Goal: Task Accomplishment & Management: Manage account settings

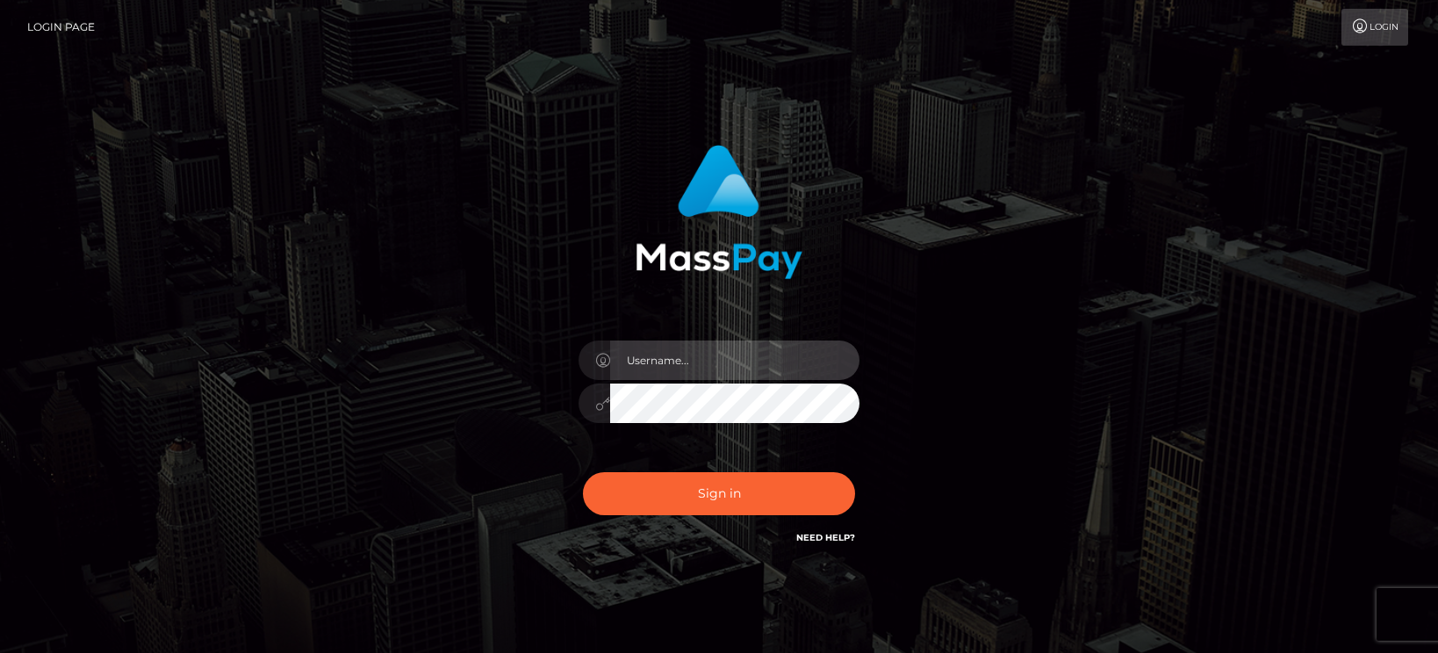
type input "[PERSON_NAME].tilia"
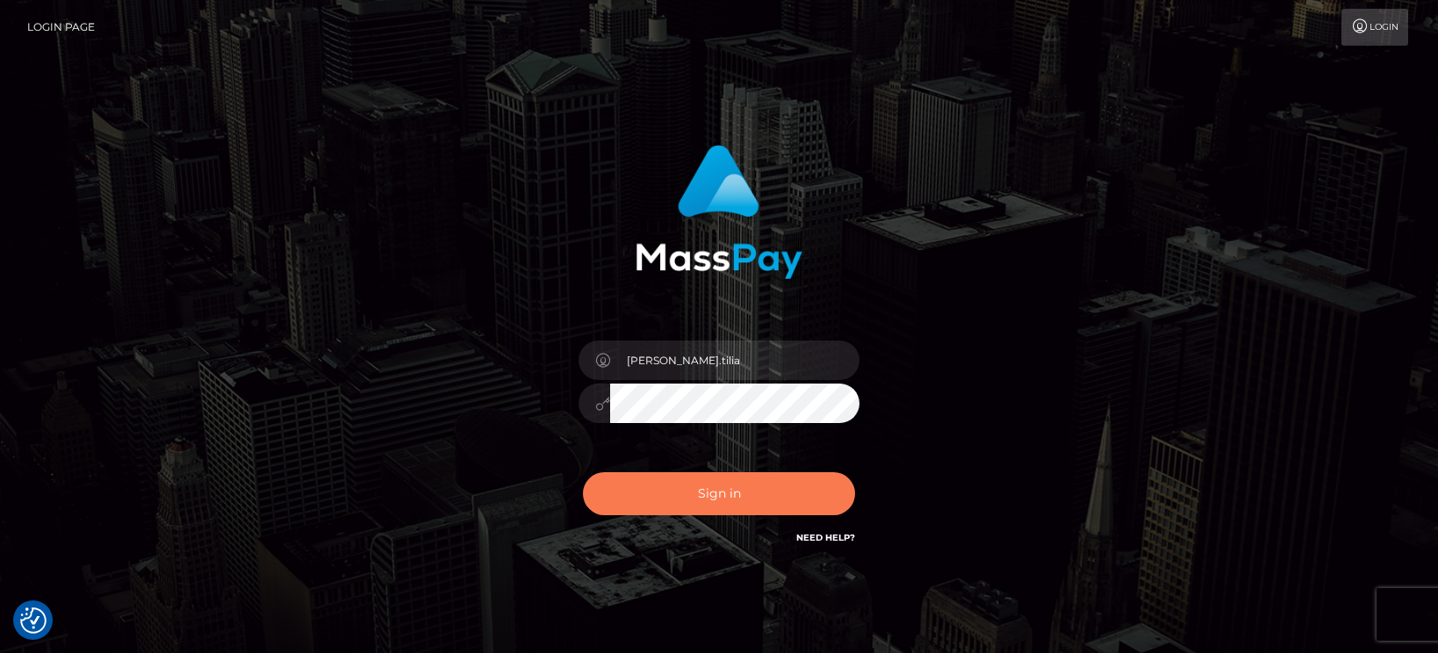
click at [659, 489] on button "Sign in" at bounding box center [719, 493] width 272 height 43
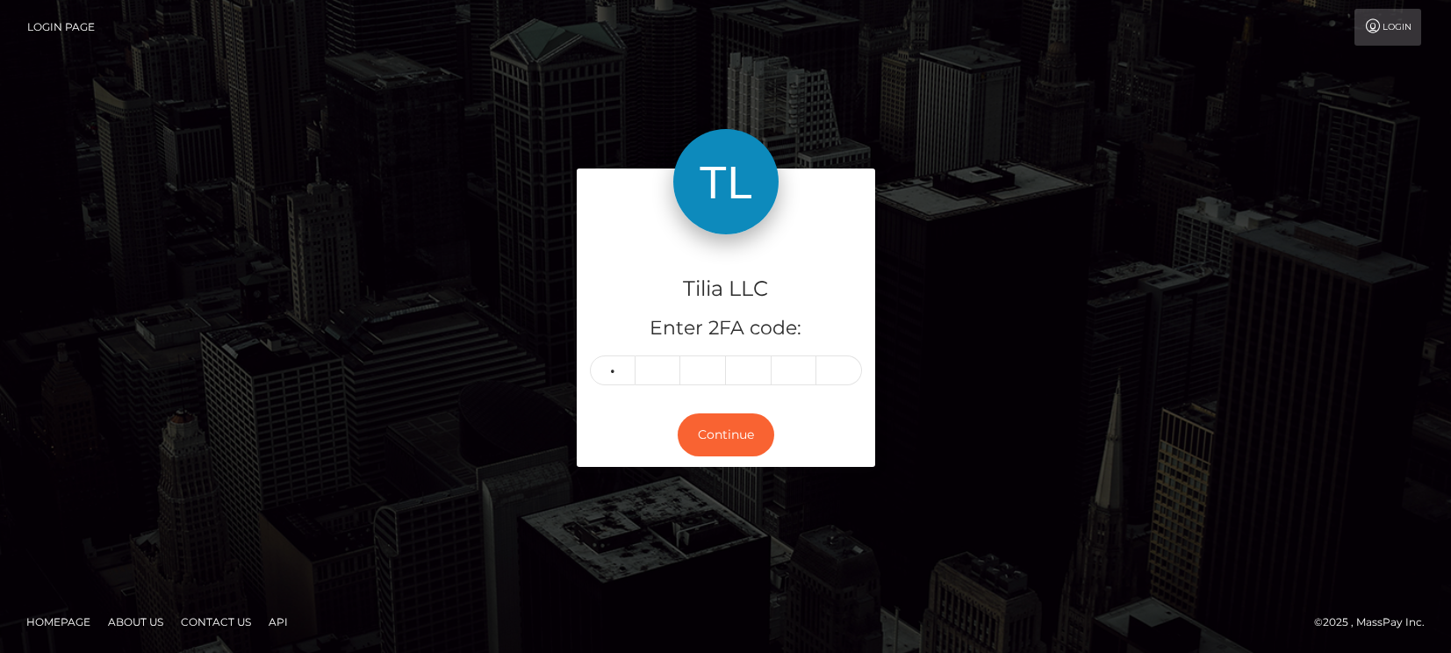
type input "2"
type input "7"
type input "8"
type input "5"
type input "3"
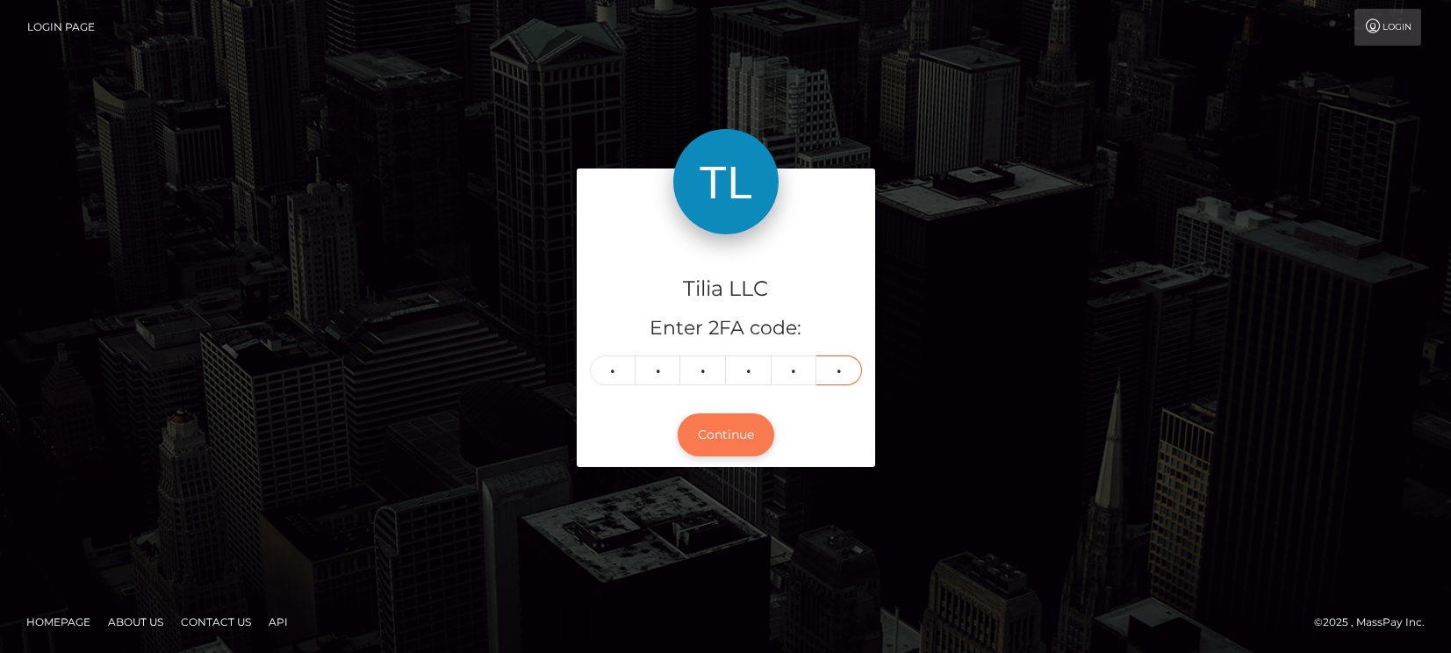
type input "3"
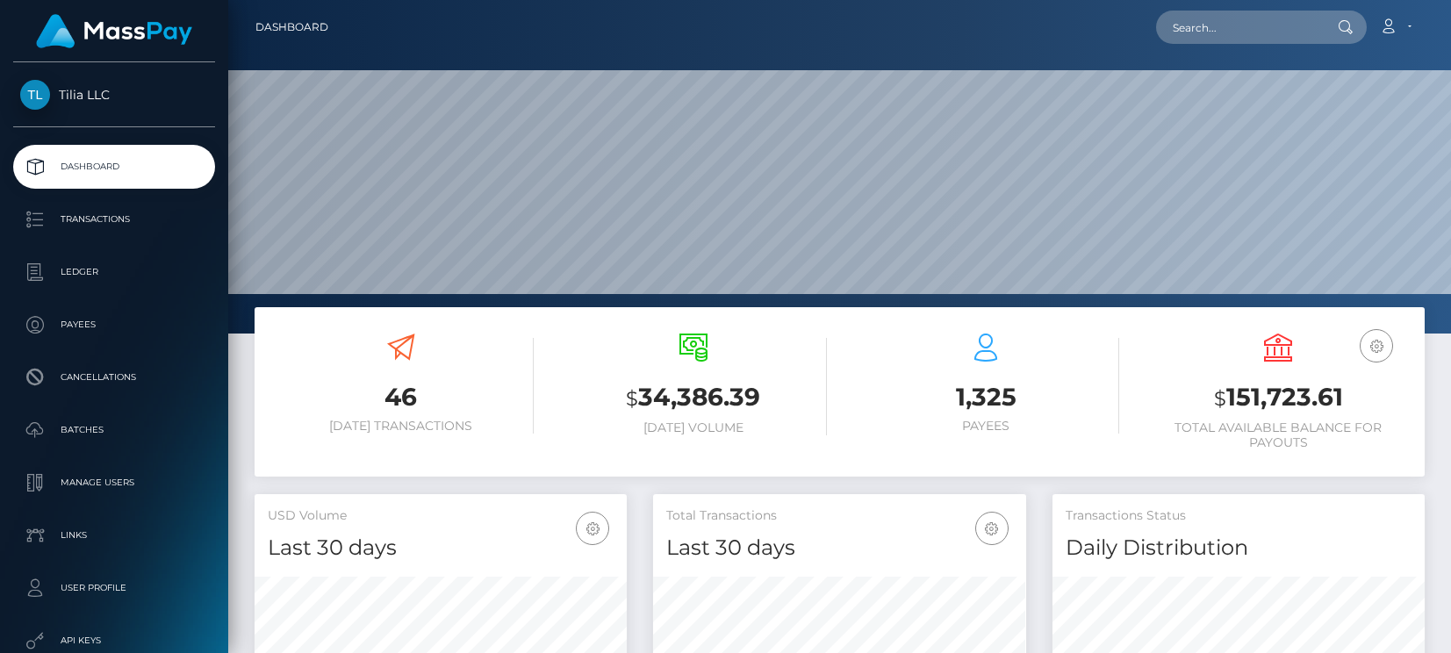
scroll to position [312, 373]
